Goal: Register for event/course

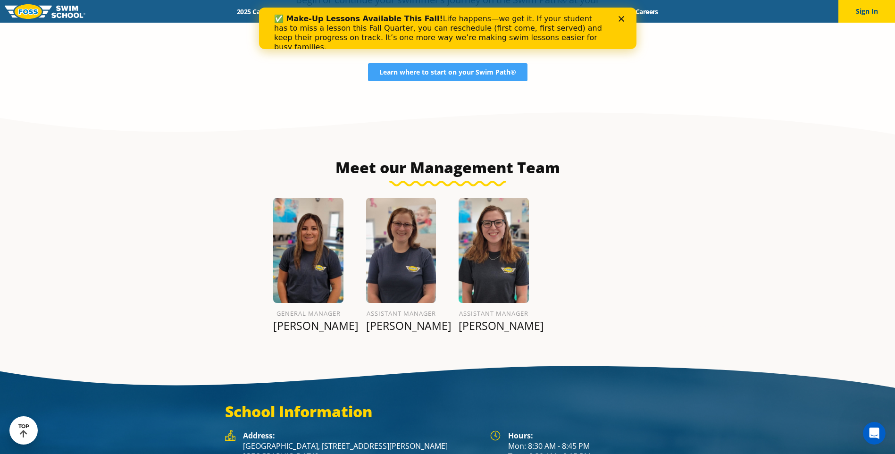
scroll to position [13, 0]
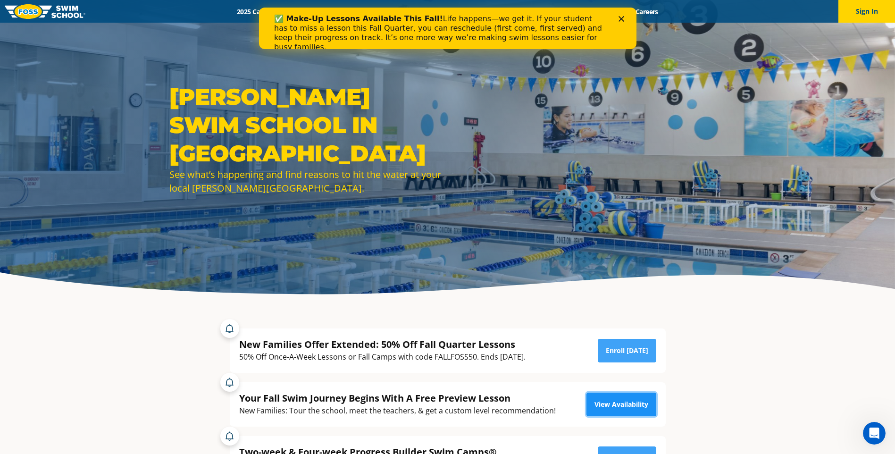
click at [620, 406] on link "View Availability" at bounding box center [622, 405] width 70 height 24
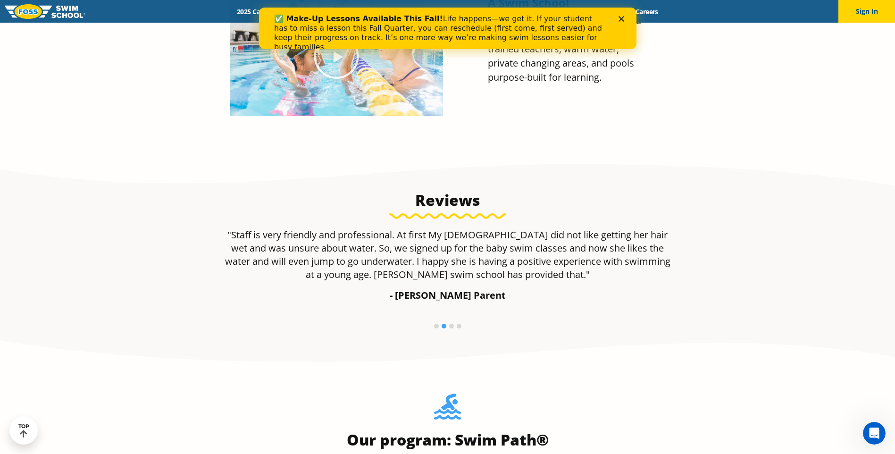
scroll to position [569, 0]
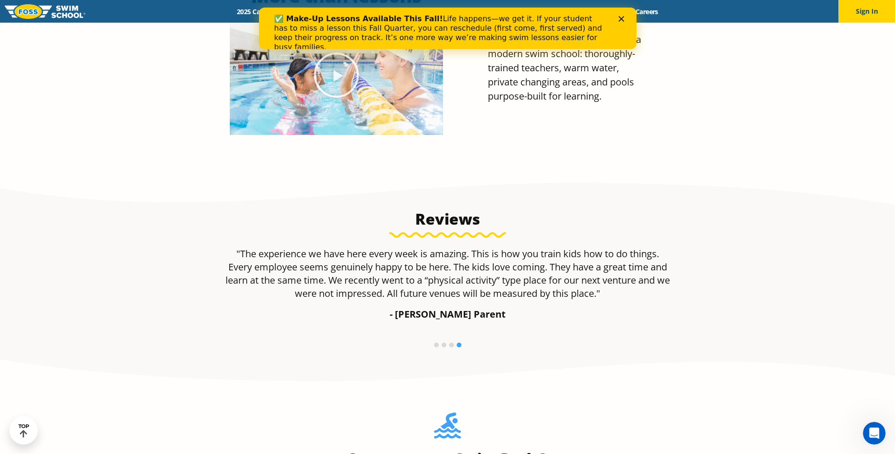
click at [449, 268] on p ""The experience we have here every week is amazing. This is how you train kids …" at bounding box center [447, 273] width 445 height 53
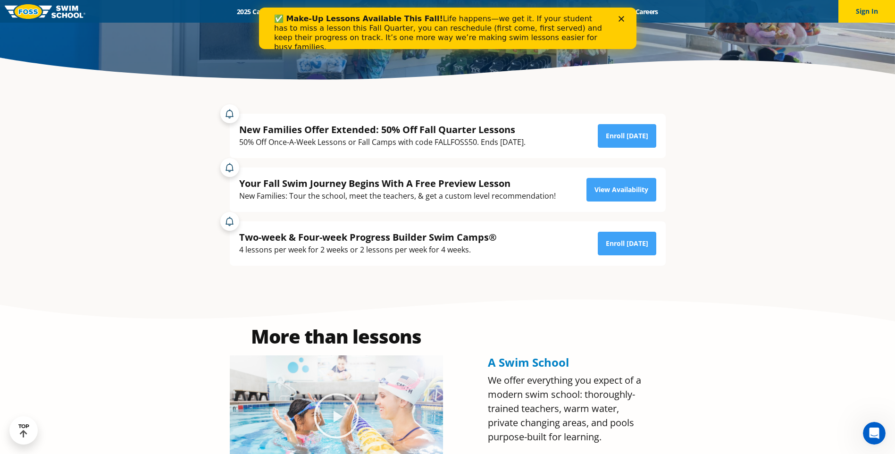
scroll to position [226, 0]
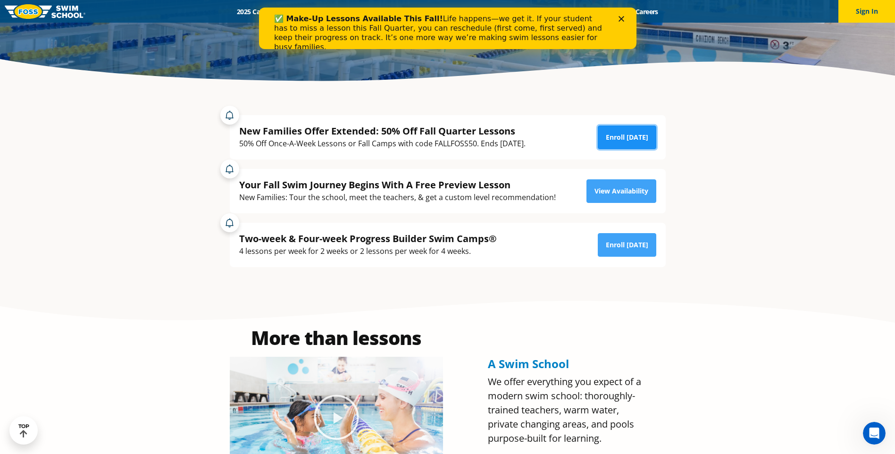
click at [619, 136] on link "Enroll [DATE]" at bounding box center [627, 138] width 59 height 24
